Goal: Task Accomplishment & Management: Use online tool/utility

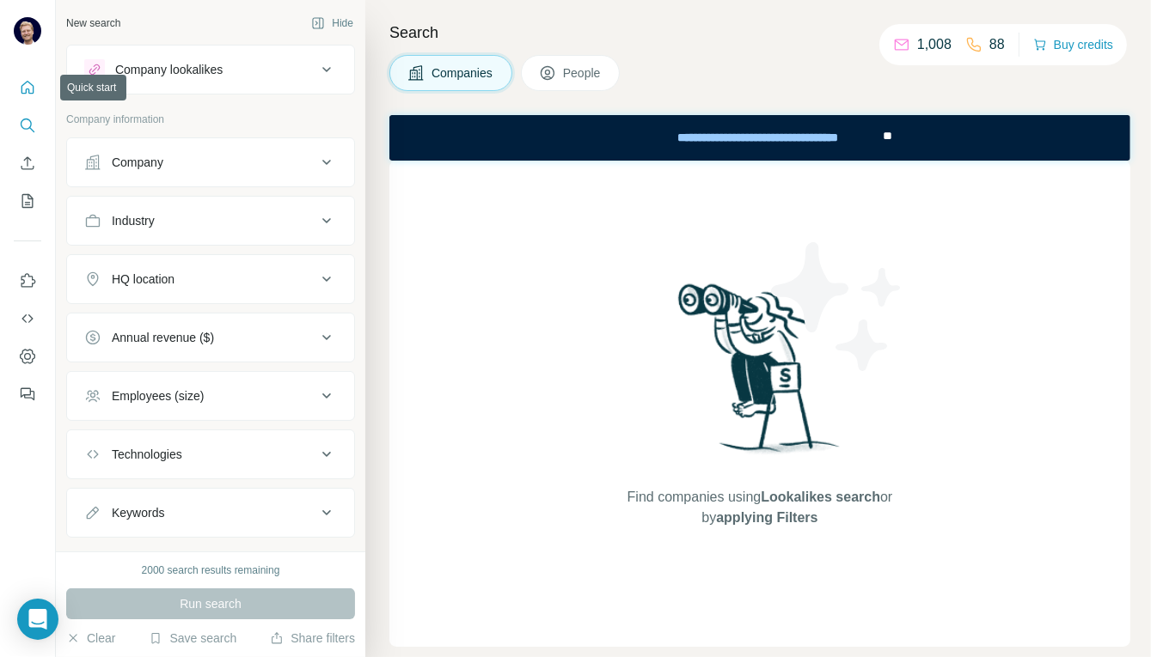
click at [29, 88] on icon "Quick start" at bounding box center [27, 87] width 17 height 17
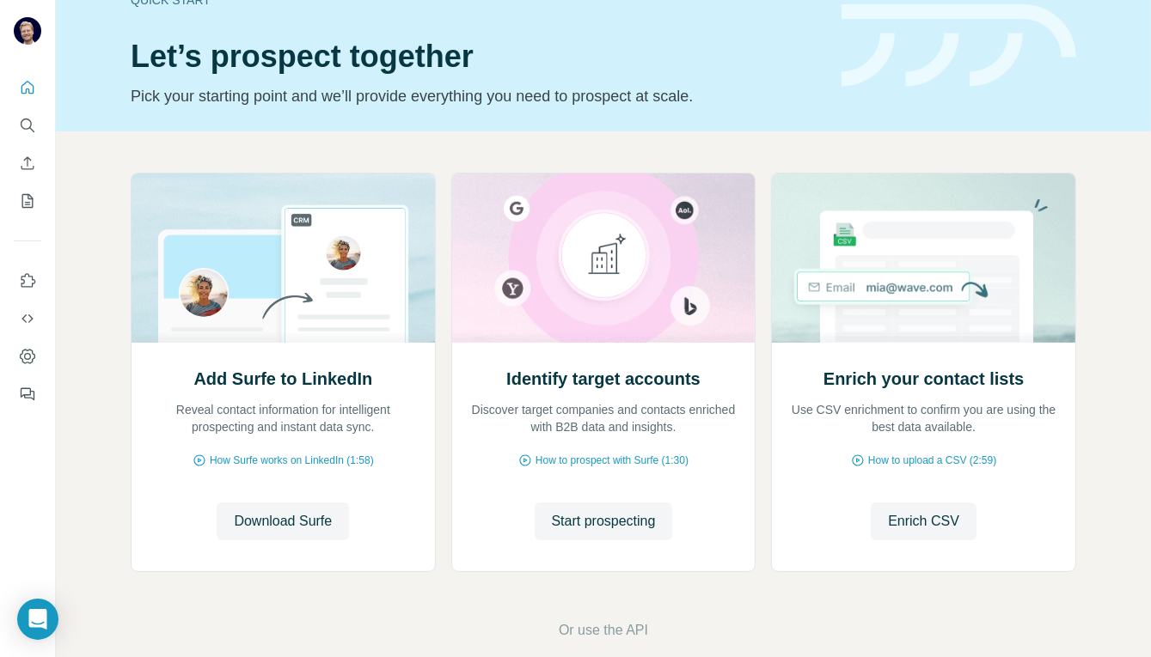
scroll to position [65, 0]
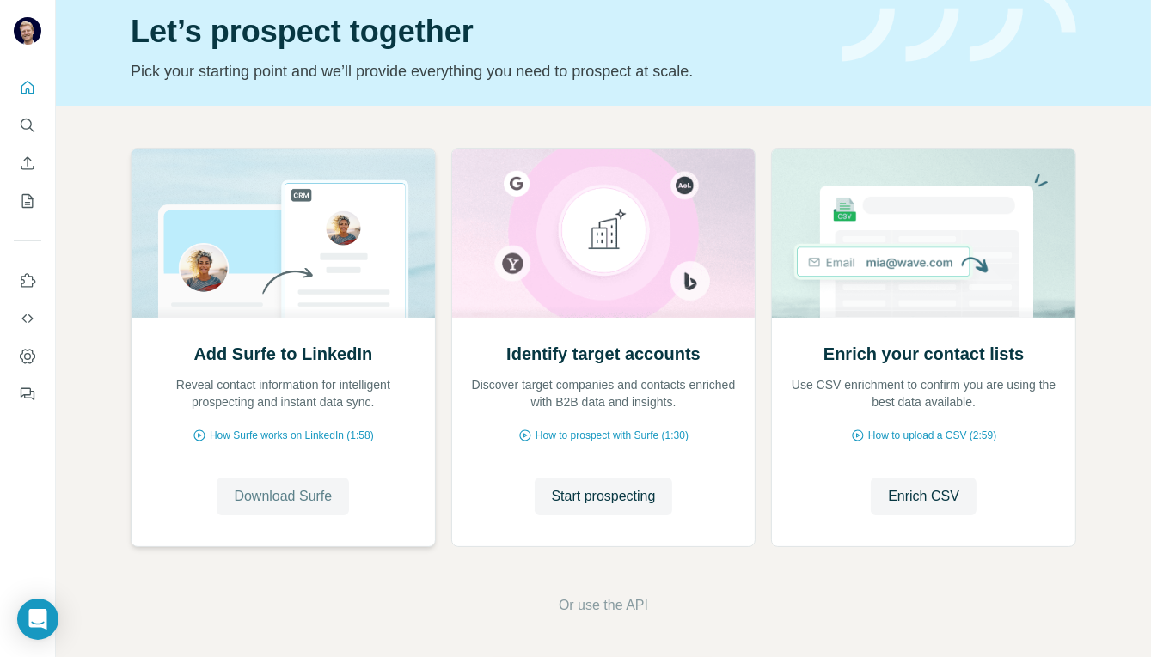
click at [301, 497] on span "Download Surfe" at bounding box center [283, 496] width 98 height 21
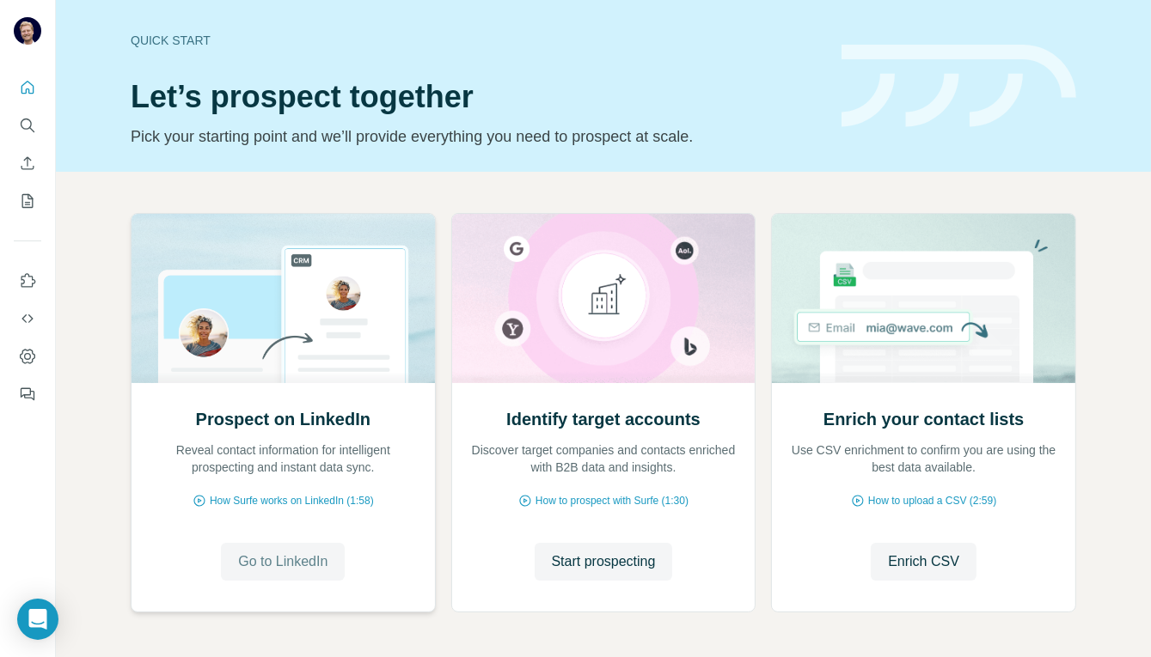
click at [289, 558] on span "Go to LinkedIn" at bounding box center [282, 562] width 89 height 21
